Goal: Information Seeking & Learning: Learn about a topic

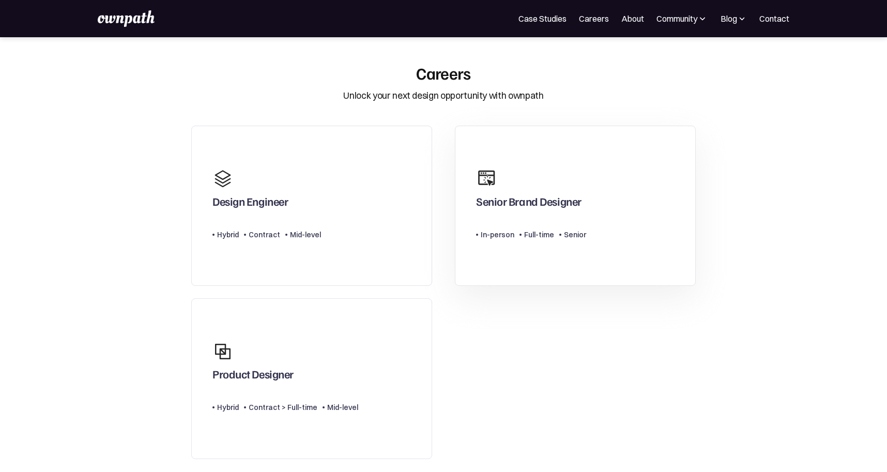
click at [568, 264] on link "Senior Brand Designer Type Level In-person Full-time Senior" at bounding box center [575, 206] width 241 height 161
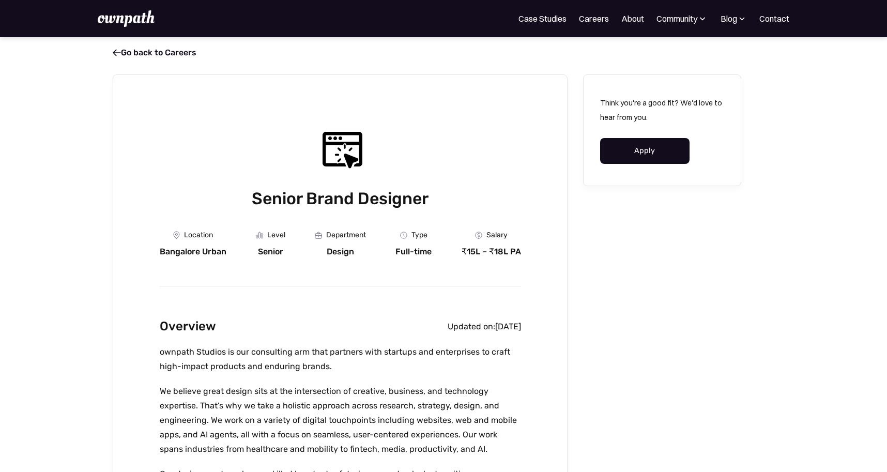
click at [153, 57] on link " Go back to Careers" at bounding box center [155, 53] width 84 height 10
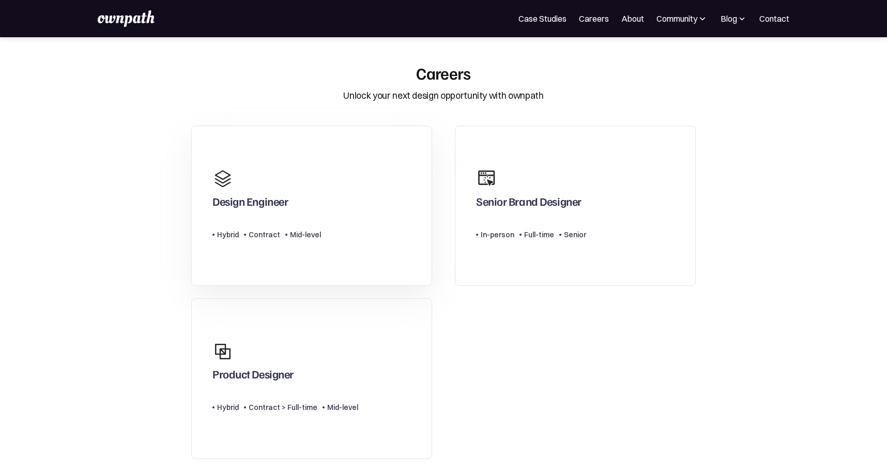
click at [322, 142] on link "Design Engineer Type Level Hybrid Contract Mid-level" at bounding box center [311, 206] width 241 height 161
